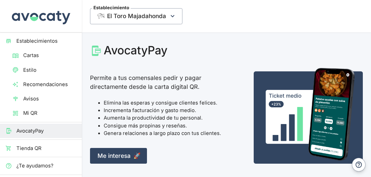
click at [25, 56] on span "Cartas" at bounding box center [49, 56] width 53 height 8
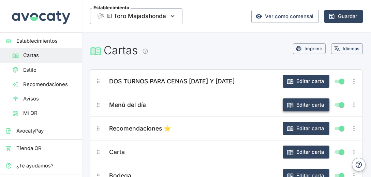
click at [300, 103] on button "Editar carta" at bounding box center [306, 104] width 47 height 13
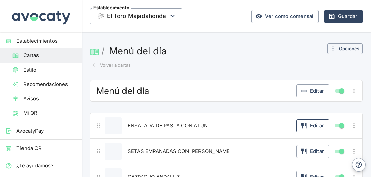
click at [313, 125] on button "Editar" at bounding box center [312, 125] width 33 height 13
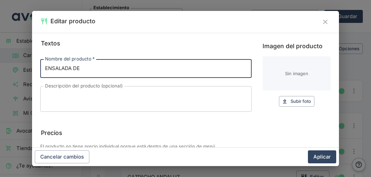
type input "ENSALADA DE TOMATE CON BONITO DEL NORTE"
click at [319, 156] on button "Aplicar" at bounding box center [322, 156] width 28 height 13
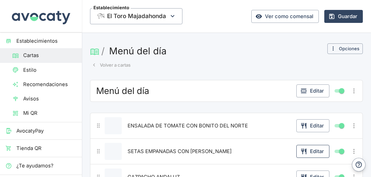
click at [316, 151] on button "Editar" at bounding box center [312, 151] width 33 height 13
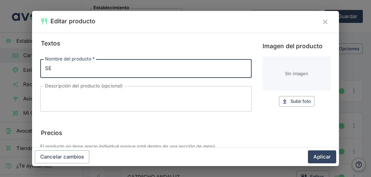
type input "S"
type input "t"
type input "TALLARINES AL PESTO"
click at [318, 158] on button "Aplicar" at bounding box center [322, 156] width 28 height 13
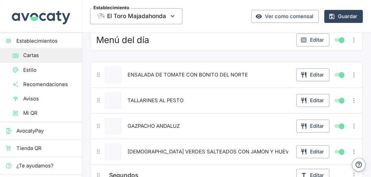
scroll to position [59, 0]
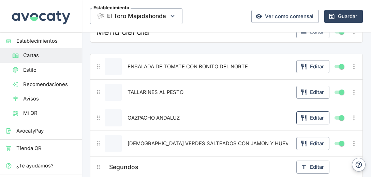
click at [310, 117] on button "Editar" at bounding box center [312, 117] width 33 height 13
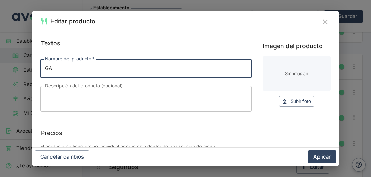
type input "G"
type input "SALMOREJO CORDOBES"
click at [323, 157] on button "Aplicar" at bounding box center [322, 156] width 28 height 13
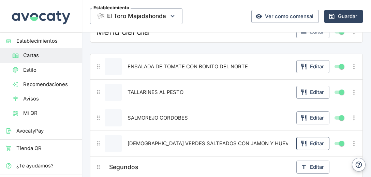
click at [315, 142] on button "Editar" at bounding box center [312, 143] width 33 height 13
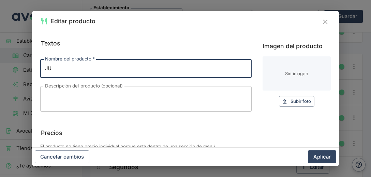
type input "J"
type input "HUEVOS ROTOS CON PICADILLO DE CHORIZO"
click at [322, 156] on button "Aplicar" at bounding box center [322, 156] width 28 height 13
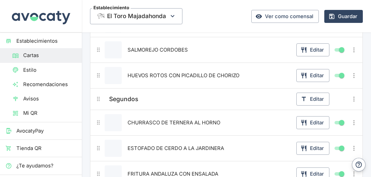
scroll to position [139, 0]
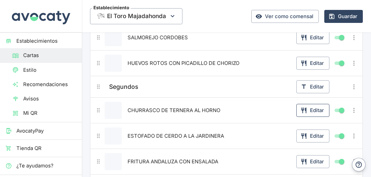
click at [310, 111] on button "Editar" at bounding box center [312, 110] width 33 height 13
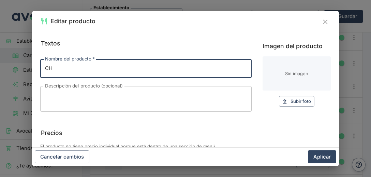
type input "C"
type input "SOLOMILLO DE CERDO C/ SALSA DE BOLETUS"
click at [316, 156] on button "Aplicar" at bounding box center [322, 156] width 28 height 13
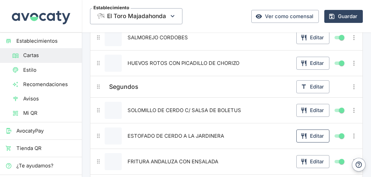
click at [308, 132] on button "Editar" at bounding box center [312, 135] width 33 height 13
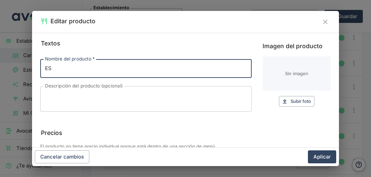
type input "E"
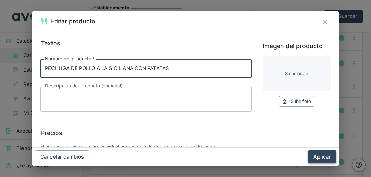
type input "PECHUGA DE POLLO A LA SICILIANA CON PATATAS"
click at [321, 156] on button "Aplicar" at bounding box center [322, 156] width 28 height 13
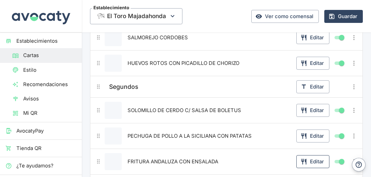
click at [309, 162] on button "Editar" at bounding box center [312, 161] width 33 height 13
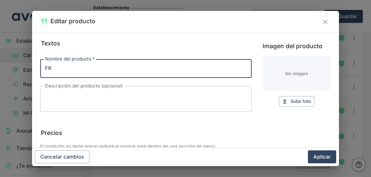
type input "F"
click at [132, 68] on input "DELICIAS DE RAPE REBOZADO CON ENSALADA" at bounding box center [146, 68] width 212 height 18
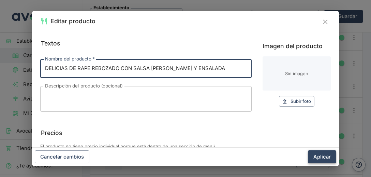
type input "DELICIAS DE RAPE REBOZADO CON SALSA [PERSON_NAME] Y ENSALADA"
click at [319, 156] on button "Aplicar" at bounding box center [322, 156] width 28 height 13
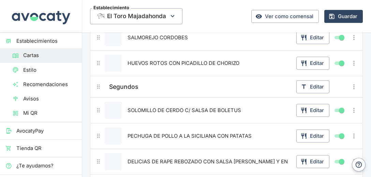
click at [282, 160] on div "DELICIAS DE RAPE REBOZADO CON SALSA ALI-OLI Y ENSALADA Editar" at bounding box center [227, 161] width 264 height 17
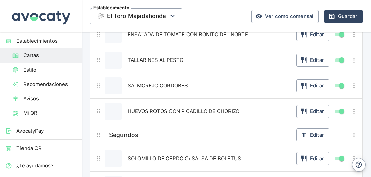
scroll to position [83, 0]
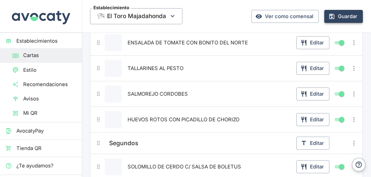
click at [333, 16] on button "Guardar" at bounding box center [343, 16] width 39 height 13
click at [142, 16] on span "El Toro Majadahonda" at bounding box center [136, 16] width 59 height 10
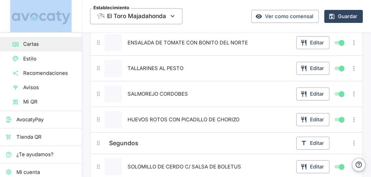
scroll to position [0, 0]
